Goal: Information Seeking & Learning: Learn about a topic

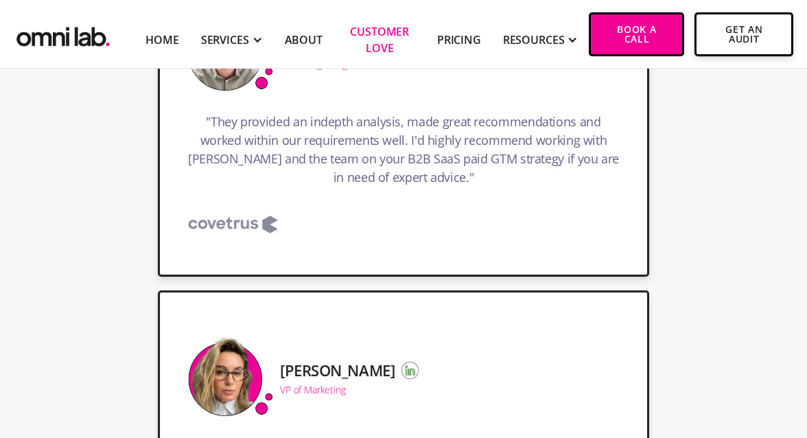
scroll to position [2229, 0]
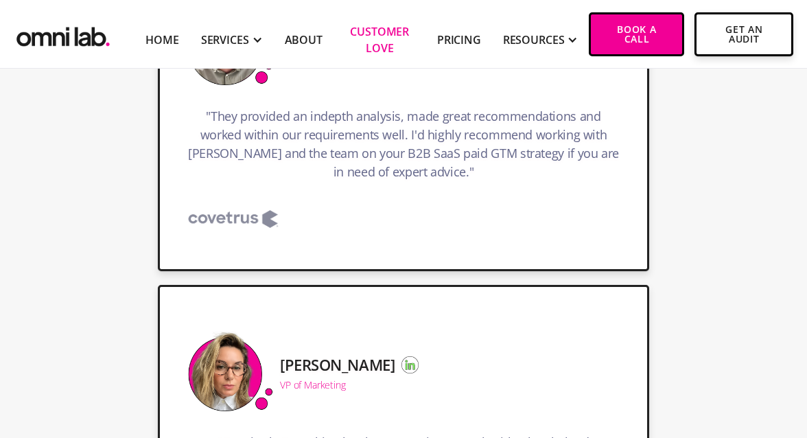
click at [484, 36] on li "Pricing" at bounding box center [459, 34] width 66 height 68
click at [474, 36] on link "Pricing" at bounding box center [459, 40] width 44 height 16
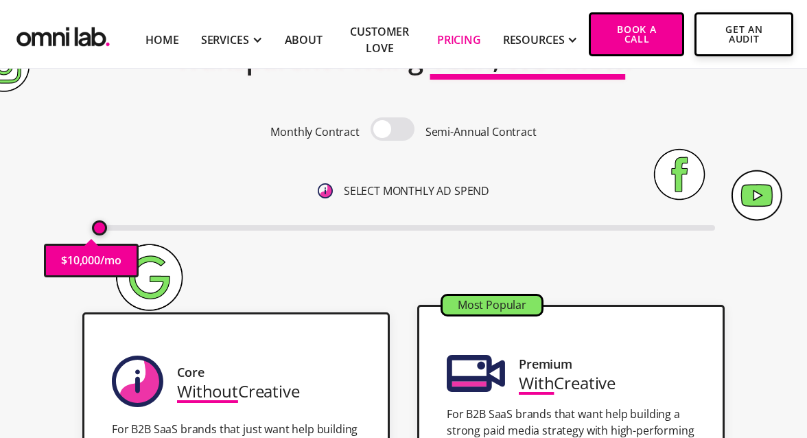
scroll to position [96, 0]
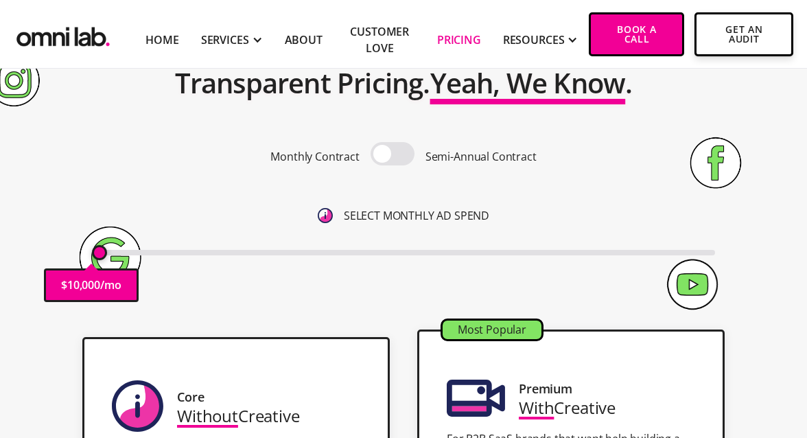
click at [412, 154] on span at bounding box center [393, 153] width 44 height 23
click at [392, 155] on input "checkbox" at bounding box center [392, 155] width 0 height 0
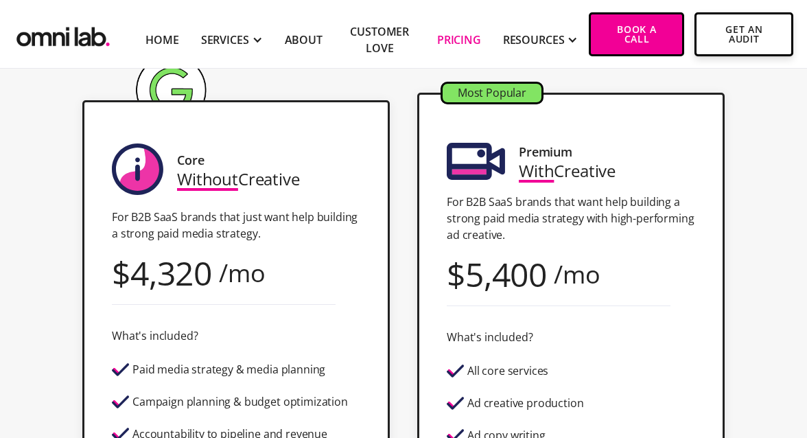
scroll to position [333, 0]
